Goal: Ask a question

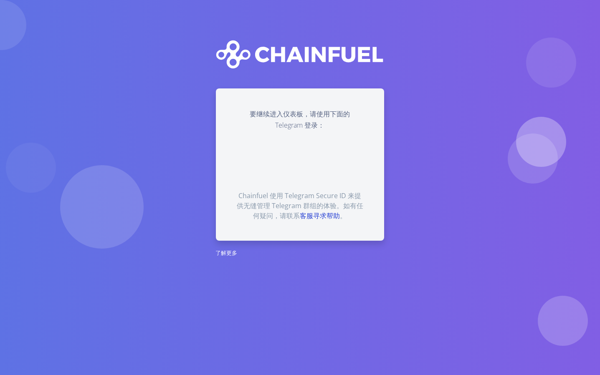
click at [316, 216] on font "客服寻求帮助" at bounding box center [320, 215] width 40 height 9
click at [301, 216] on font "客服寻求帮助" at bounding box center [313, 215] width 40 height 9
